Goal: Task Accomplishment & Management: Use online tool/utility

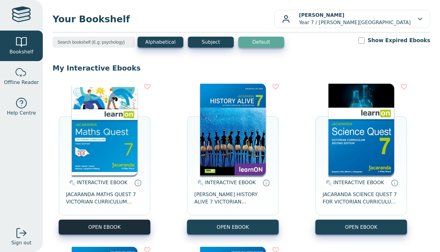
click at [114, 233] on button "OPEN EBOOK" at bounding box center [105, 227] width 92 height 15
click at [123, 223] on button "OPEN EBOOK" at bounding box center [105, 227] width 92 height 15
